Goal: Information Seeking & Learning: Learn about a topic

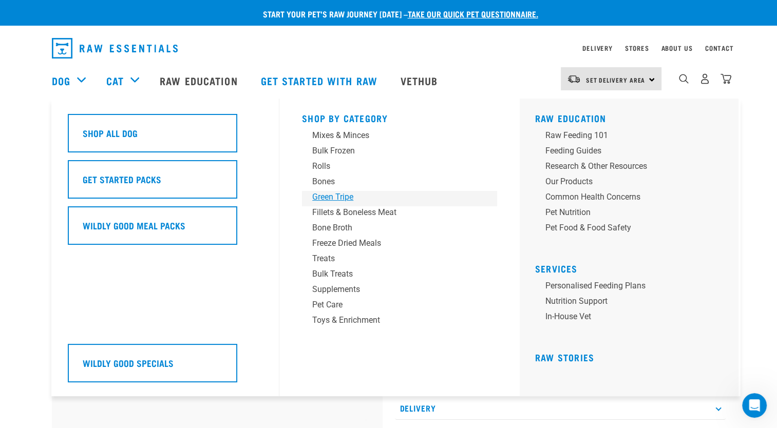
click at [335, 196] on div "Green Tripe" at bounding box center [392, 197] width 160 height 12
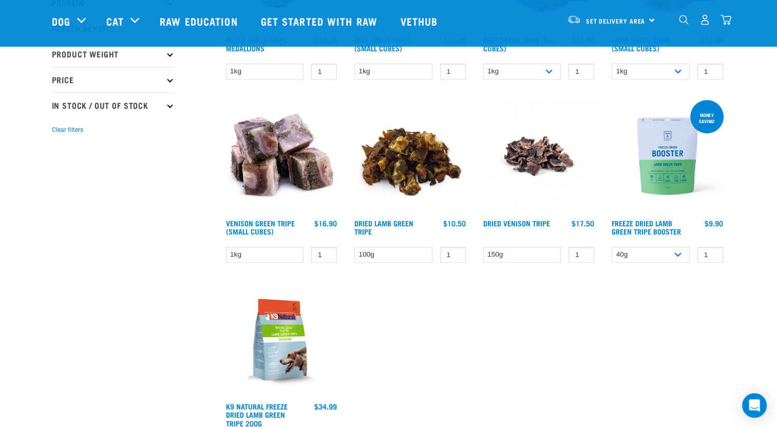
scroll to position [257, 0]
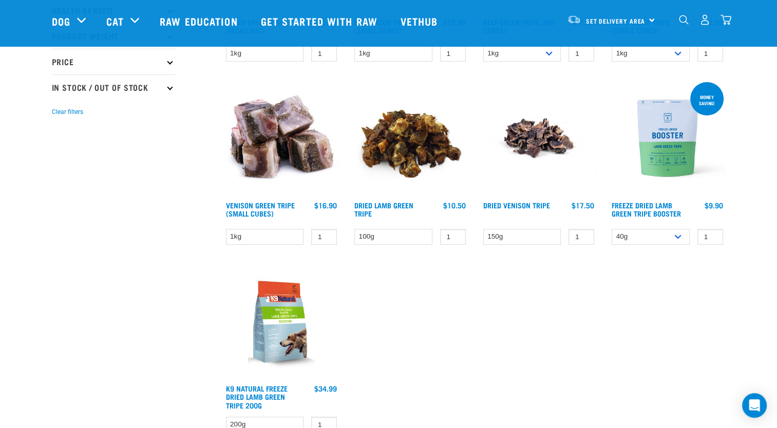
click at [680, 168] on img at bounding box center [667, 138] width 117 height 117
